Goal: Find specific page/section: Find specific page/section

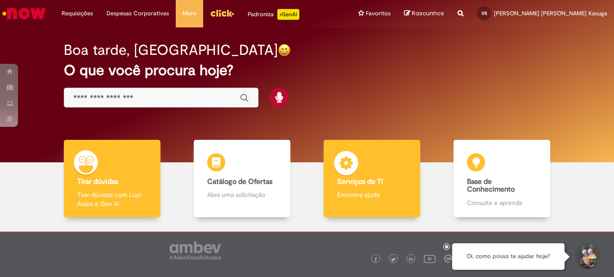
click at [395, 171] on div "Serviços de TI Serviços de TI Encontre ajuda" at bounding box center [371, 179] width 97 height 78
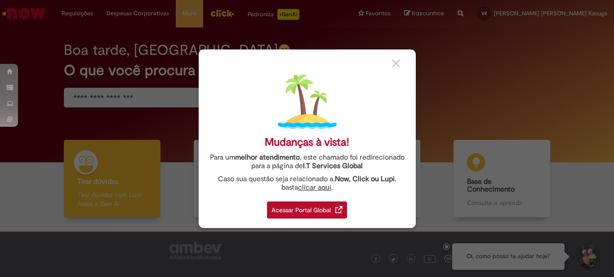
click at [338, 209] on img at bounding box center [338, 209] width 7 height 7
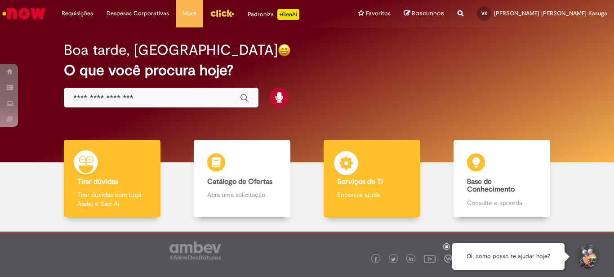
click at [391, 175] on div "Serviços de TI Serviços de TI Encontre ajuda" at bounding box center [371, 179] width 97 height 78
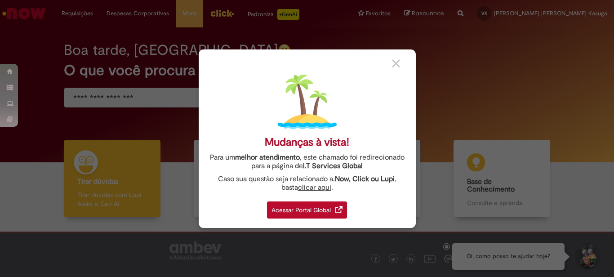
click at [332, 208] on div "Acessar Portal Global" at bounding box center [307, 209] width 80 height 17
